Goal: Task Accomplishment & Management: Manage account settings

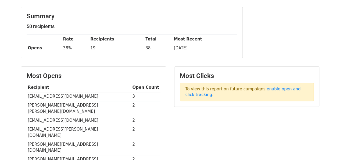
scroll to position [66, 0]
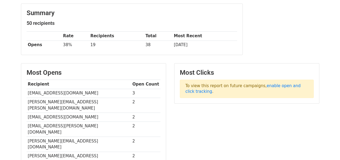
drag, startPoint x: 344, startPoint y: 27, endPoint x: 344, endPoint y: 56, distance: 28.8
click at [340, 56] on html "MergeMail Campaigns Templates Reports Open Gmail Daily emails left: 50 Help [EM…" at bounding box center [170, 119] width 340 height 370
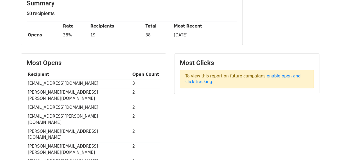
scroll to position [79, 0]
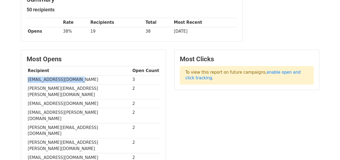
drag, startPoint x: 82, startPoint y: 77, endPoint x: 26, endPoint y: 77, distance: 55.9
click at [27, 77] on td "[EMAIL_ADDRESS][DOMAIN_NAME]" at bounding box center [79, 79] width 105 height 9
copy td "[EMAIL_ADDRESS][DOMAIN_NAME]"
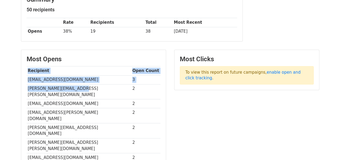
drag, startPoint x: 80, startPoint y: 90, endPoint x: 26, endPoint y: 86, distance: 54.2
click at [26, 86] on div "Most Opens Recipient Open Count [EMAIL_ADDRESS][DOMAIN_NAME] 3 [PERSON_NAME][EM…" at bounding box center [93, 122] width 145 height 144
click at [84, 86] on td "[PERSON_NAME][EMAIL_ADDRESS][PERSON_NAME][DOMAIN_NAME]" at bounding box center [79, 91] width 105 height 15
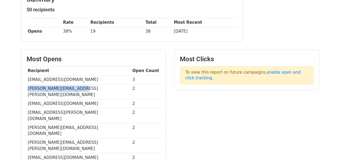
drag, startPoint x: 77, startPoint y: 87, endPoint x: 29, endPoint y: 90, distance: 49.0
click at [28, 90] on td "[PERSON_NAME][EMAIL_ADDRESS][PERSON_NAME][DOMAIN_NAME]" at bounding box center [79, 91] width 105 height 15
copy td "[PERSON_NAME][EMAIL_ADDRESS][PERSON_NAME][DOMAIN_NAME]"
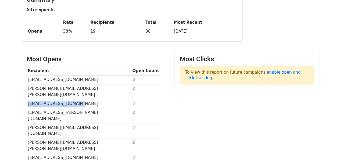
drag, startPoint x: 79, startPoint y: 96, endPoint x: 27, endPoint y: 95, distance: 51.4
click at [27, 99] on td "[EMAIL_ADDRESS][DOMAIN_NAME]" at bounding box center [79, 103] width 105 height 9
copy td "[EMAIL_ADDRESS][DOMAIN_NAME]"
click at [76, 108] on td "[EMAIL_ADDRESS][PERSON_NAME][DOMAIN_NAME]" at bounding box center [79, 115] width 105 height 15
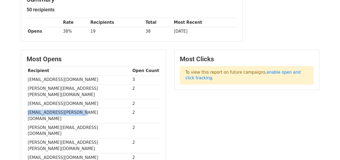
drag, startPoint x: 76, startPoint y: 104, endPoint x: 27, endPoint y: 105, distance: 49.0
click at [27, 108] on td "[EMAIL_ADDRESS][PERSON_NAME][DOMAIN_NAME]" at bounding box center [79, 115] width 105 height 15
copy td "[EMAIL_ADDRESS][PERSON_NAME][DOMAIN_NAME]"
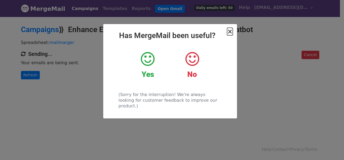
click at [229, 31] on span "×" at bounding box center [229, 32] width 5 height 8
